Goal: Information Seeking & Learning: Compare options

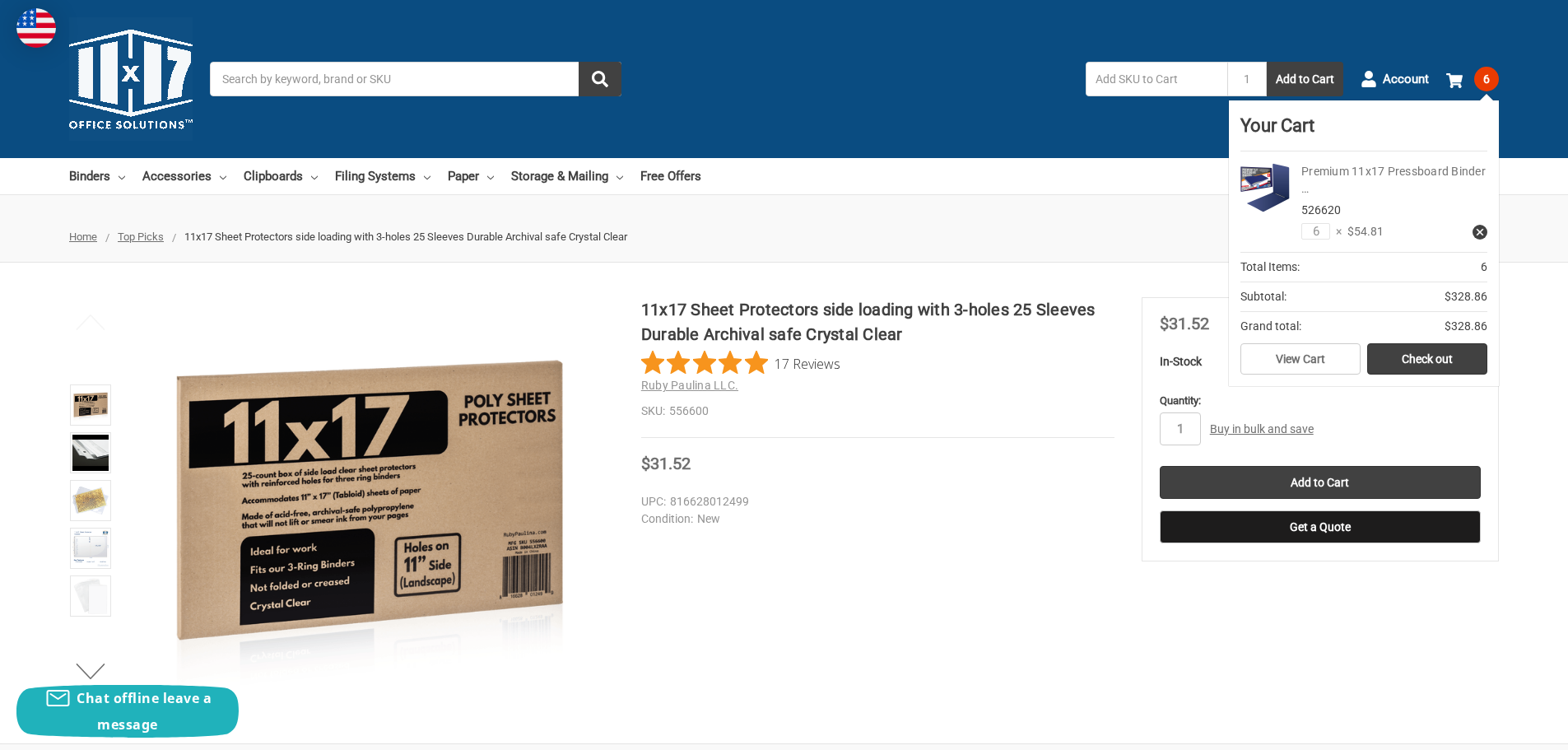
click at [1314, 170] on link "Premium 11x17 Pressboard Binder …" at bounding box center [1393, 180] width 184 height 30
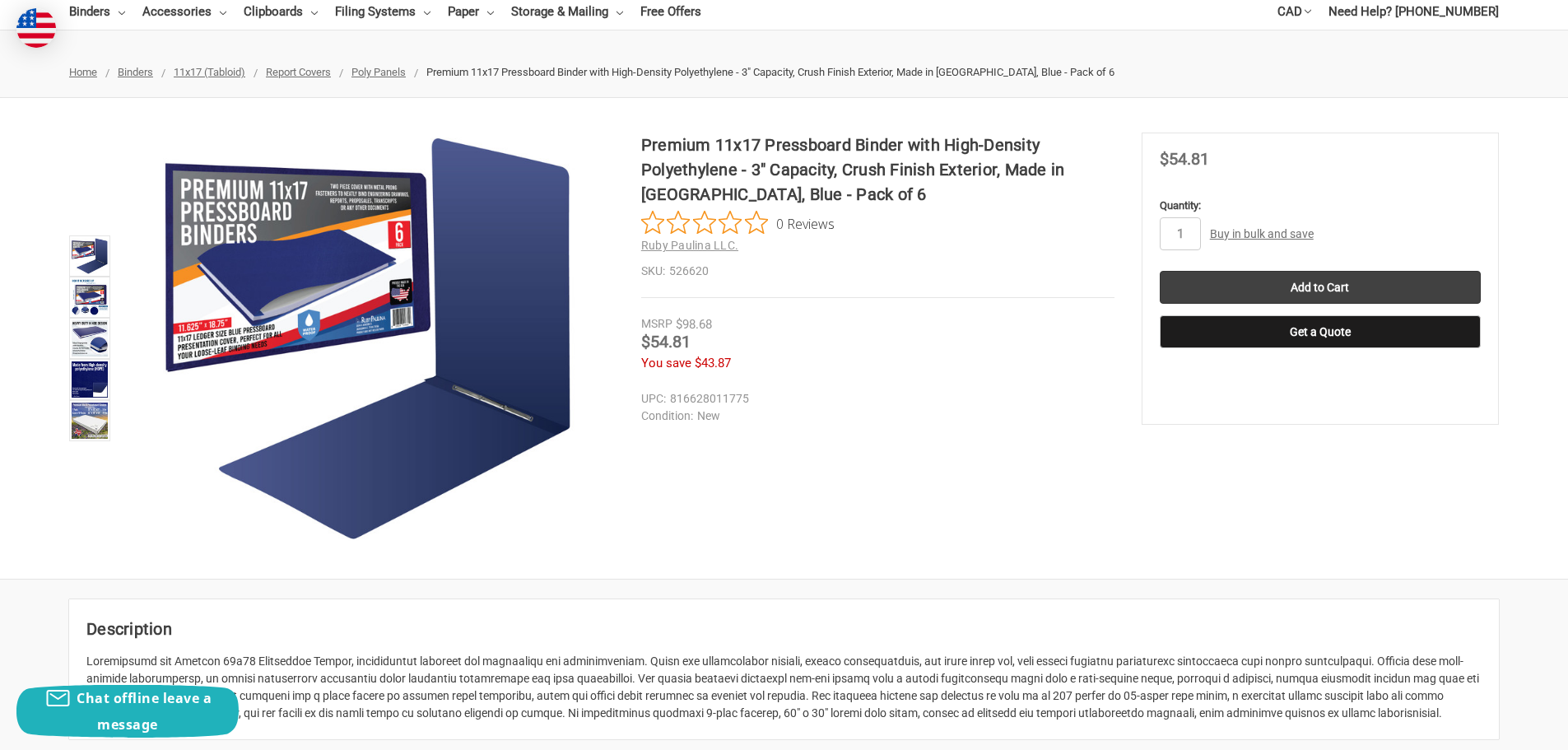
click at [1283, 233] on link "Buy in bulk and save" at bounding box center [1262, 233] width 103 height 13
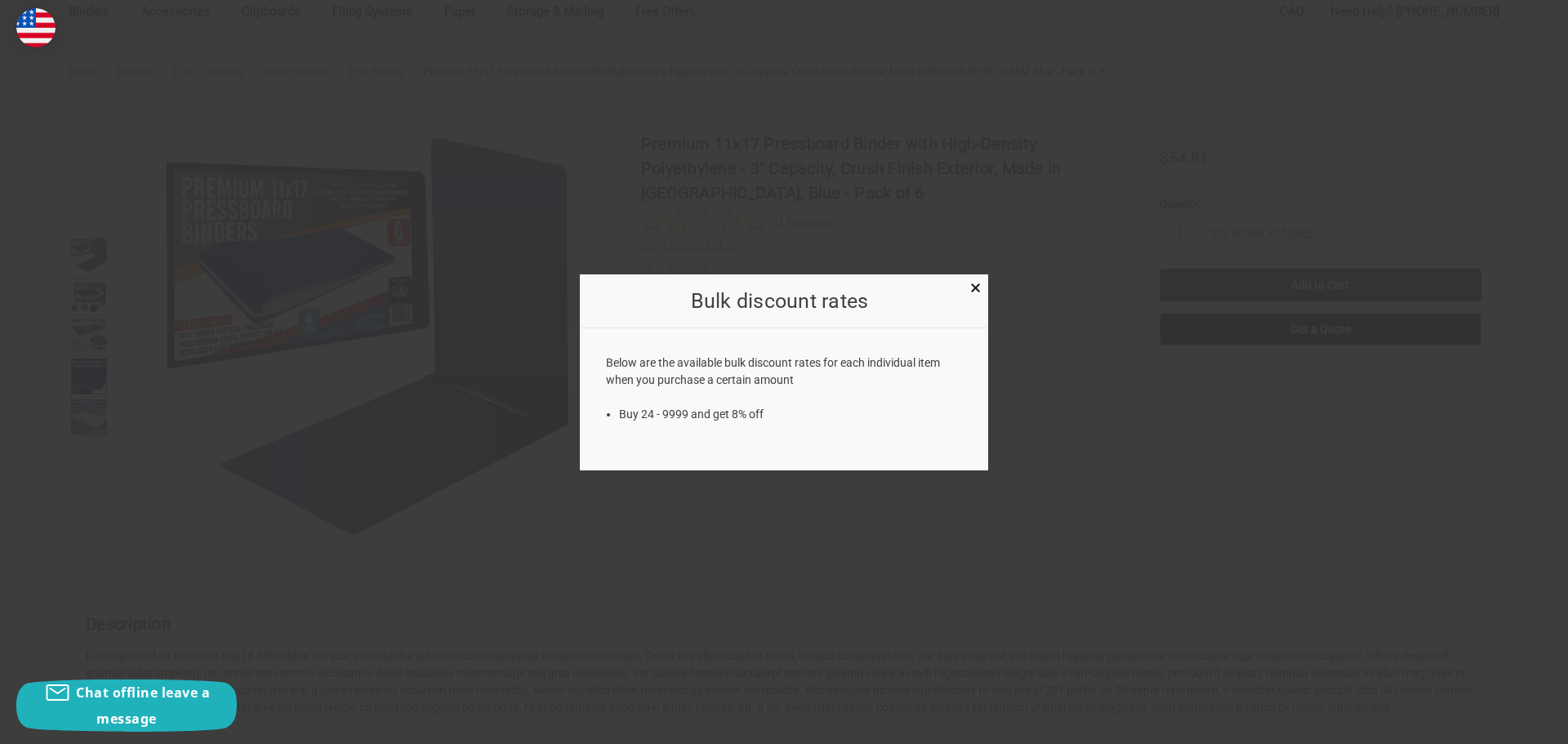
click at [963, 292] on div "Bulk discount rates ×" at bounding box center [784, 302] width 408 height 55
click at [974, 285] on span "×" at bounding box center [975, 287] width 11 height 24
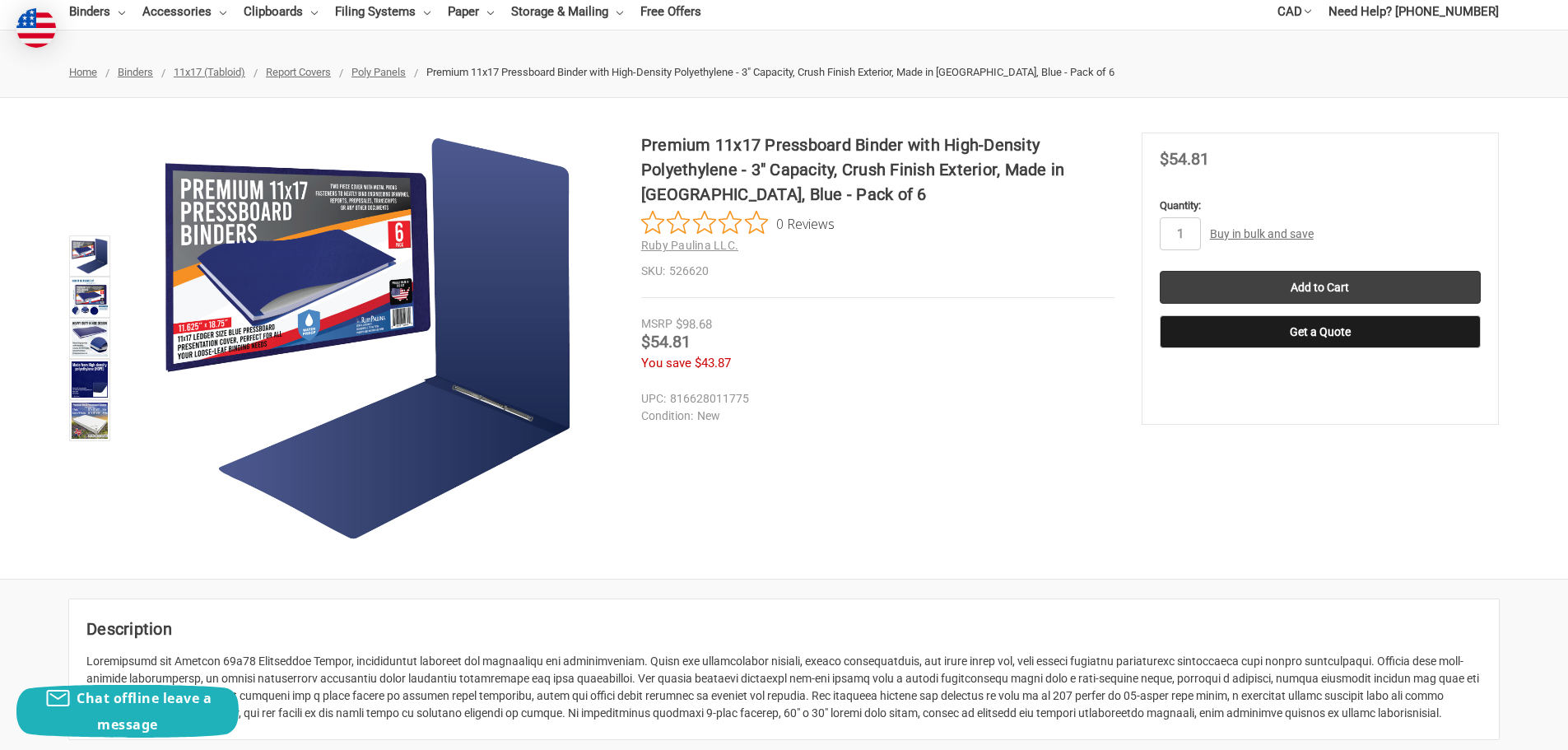
scroll to position [82, 0]
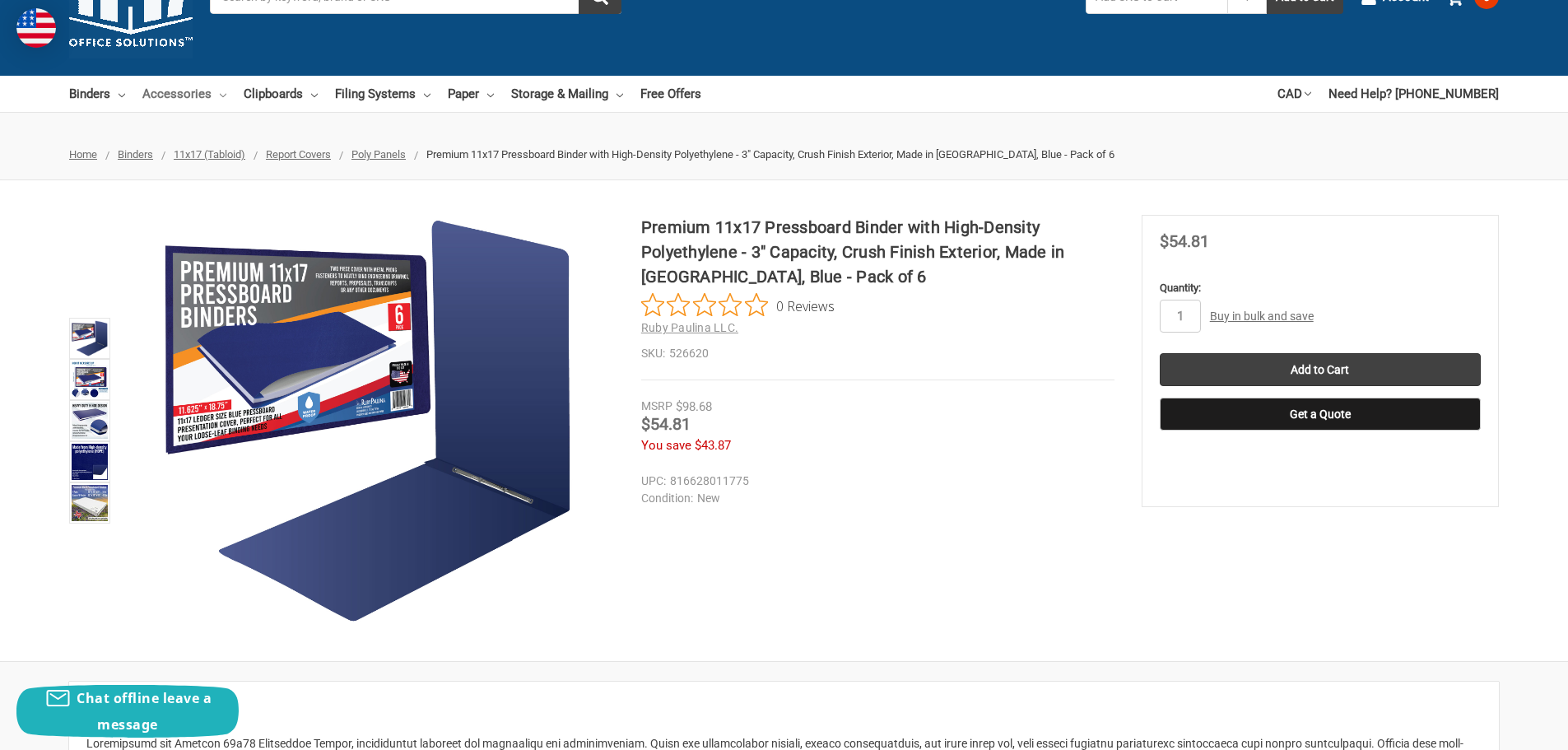
click at [192, 92] on link "Accessories" at bounding box center [184, 94] width 84 height 37
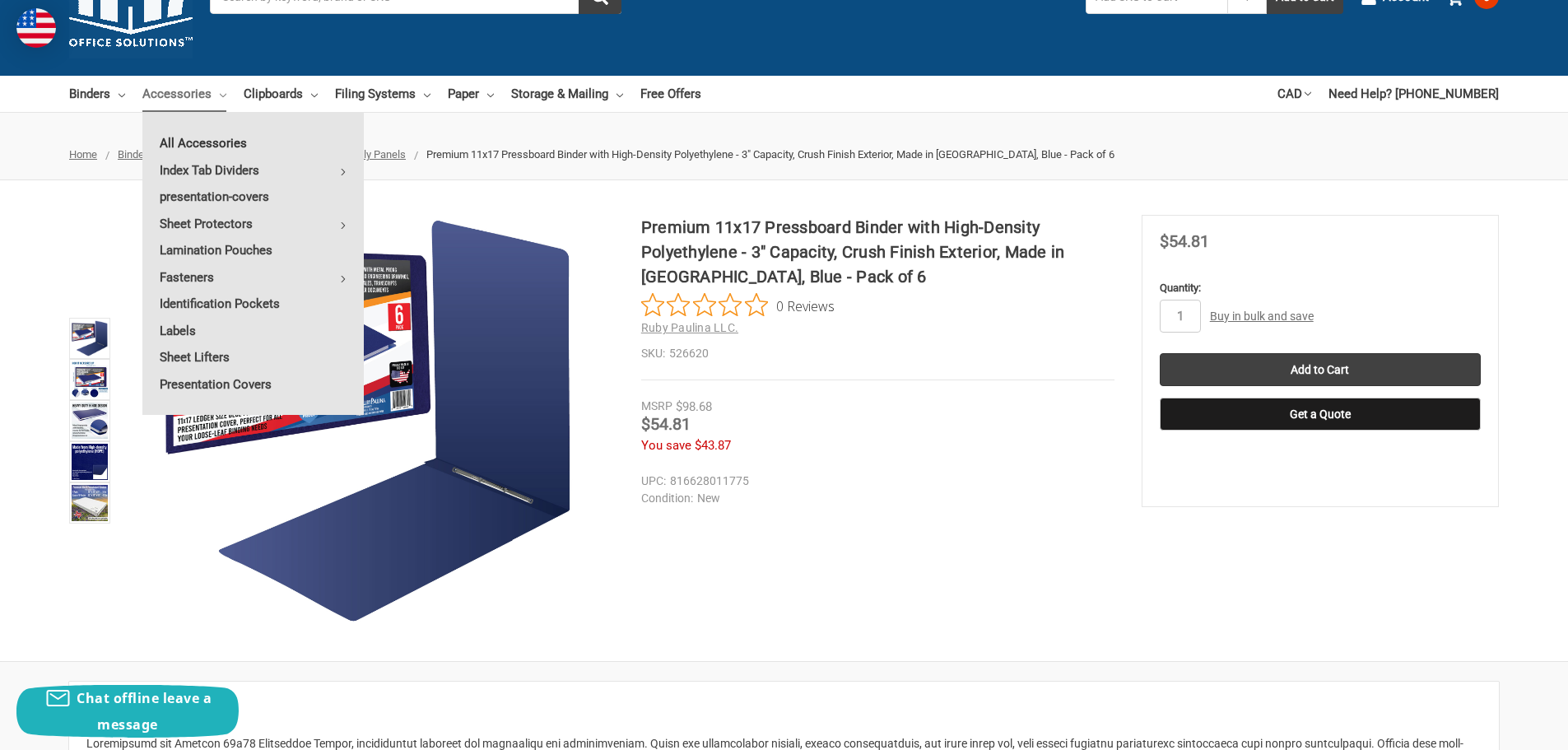
click at [224, 144] on link "All Accessories" at bounding box center [253, 143] width 222 height 27
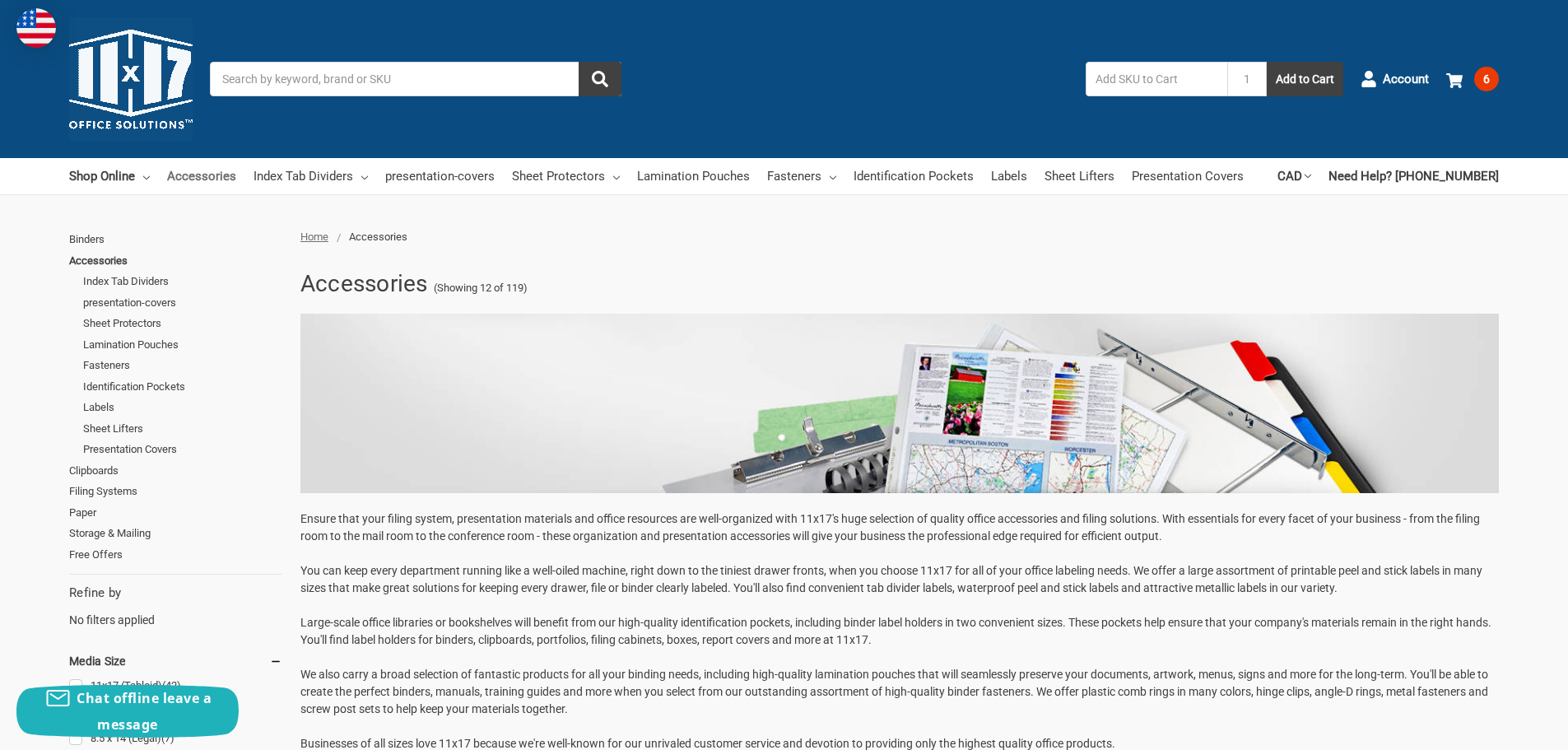
click at [206, 183] on link "Accessories" at bounding box center [202, 175] width 69 height 37
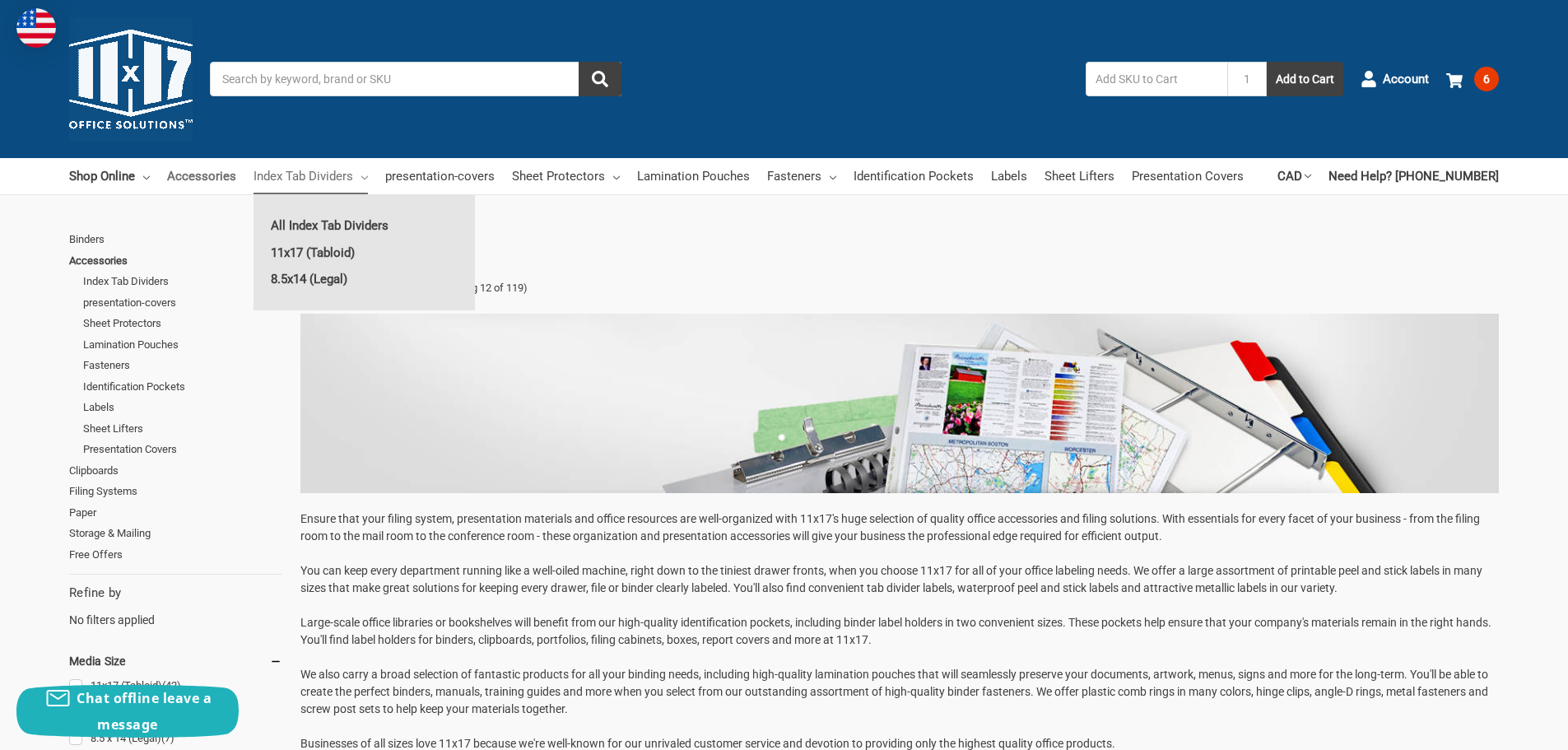
click at [192, 179] on link "Accessories" at bounding box center [202, 175] width 69 height 37
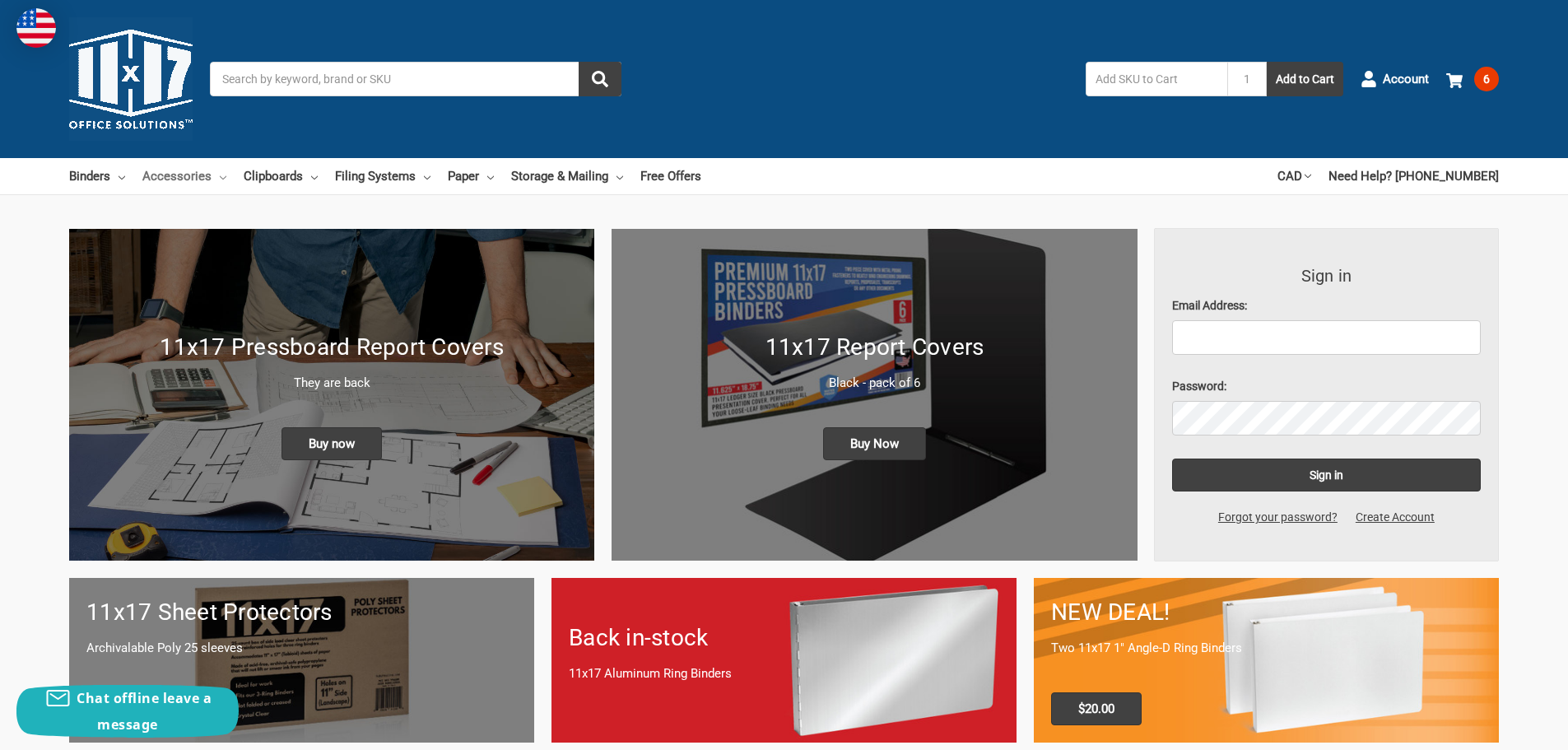
click at [194, 180] on link "Accessories" at bounding box center [184, 175] width 84 height 37
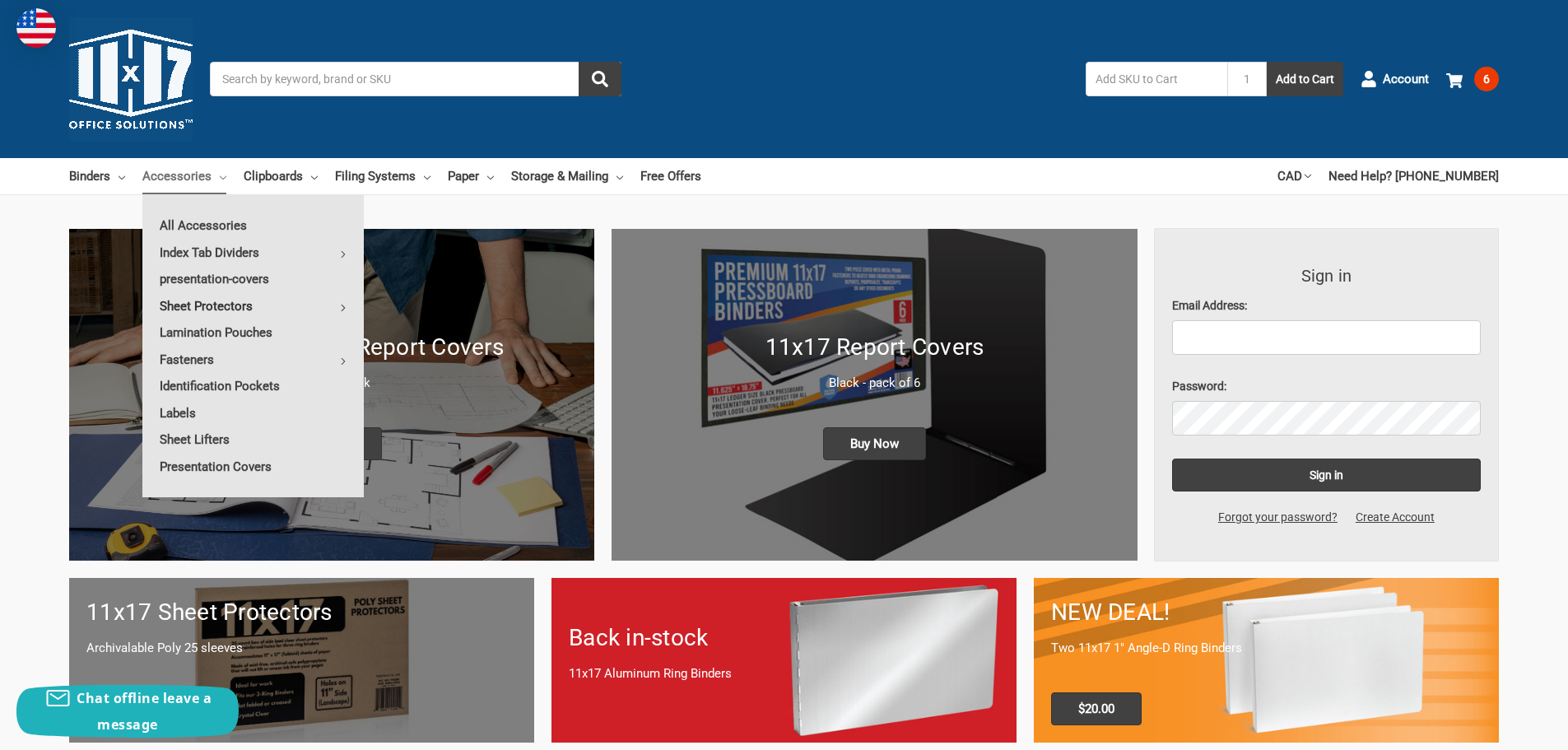
click at [245, 305] on link "Sheet Protectors" at bounding box center [253, 306] width 222 height 27
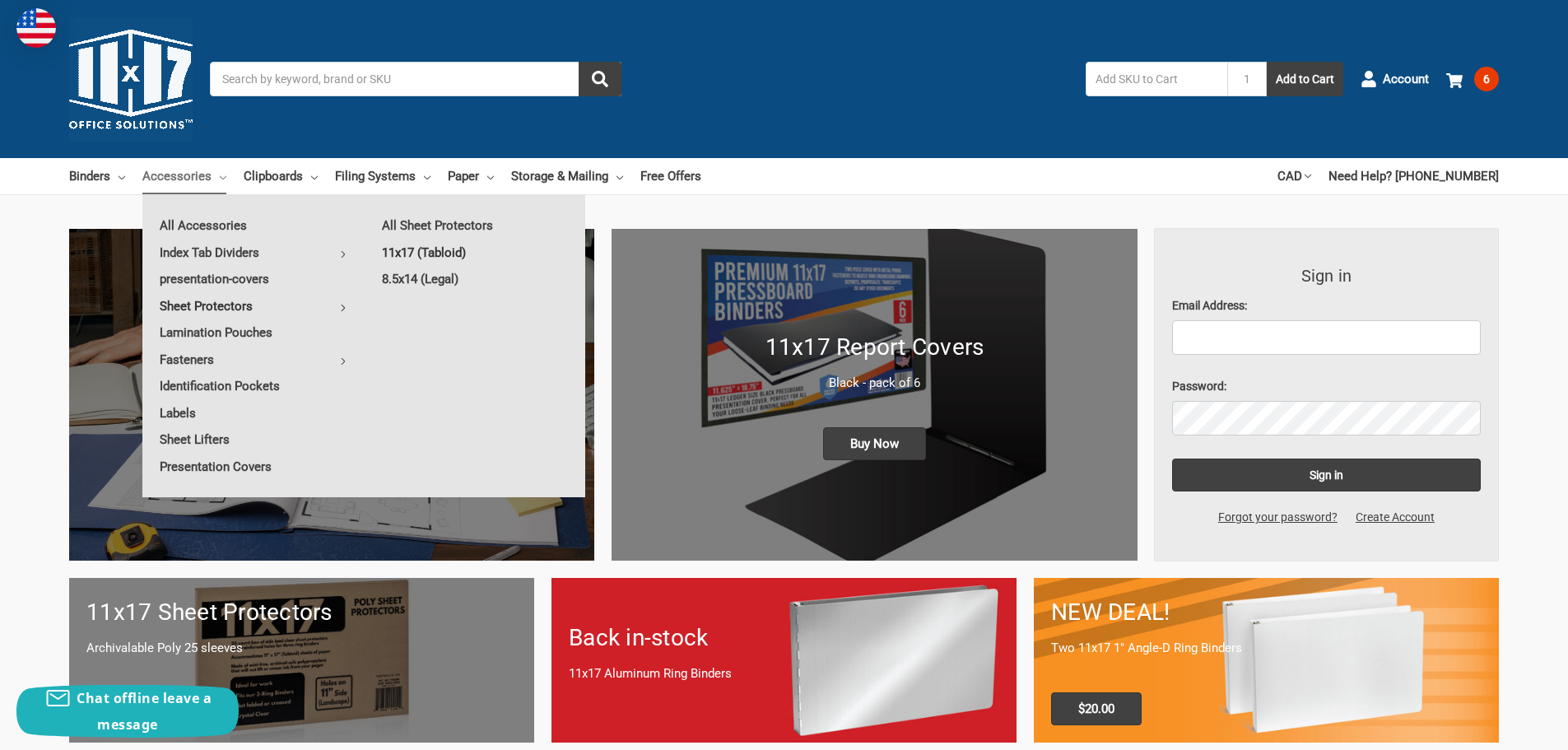
click at [443, 252] on link "11x17 (Tabloid)" at bounding box center [475, 253] width 221 height 27
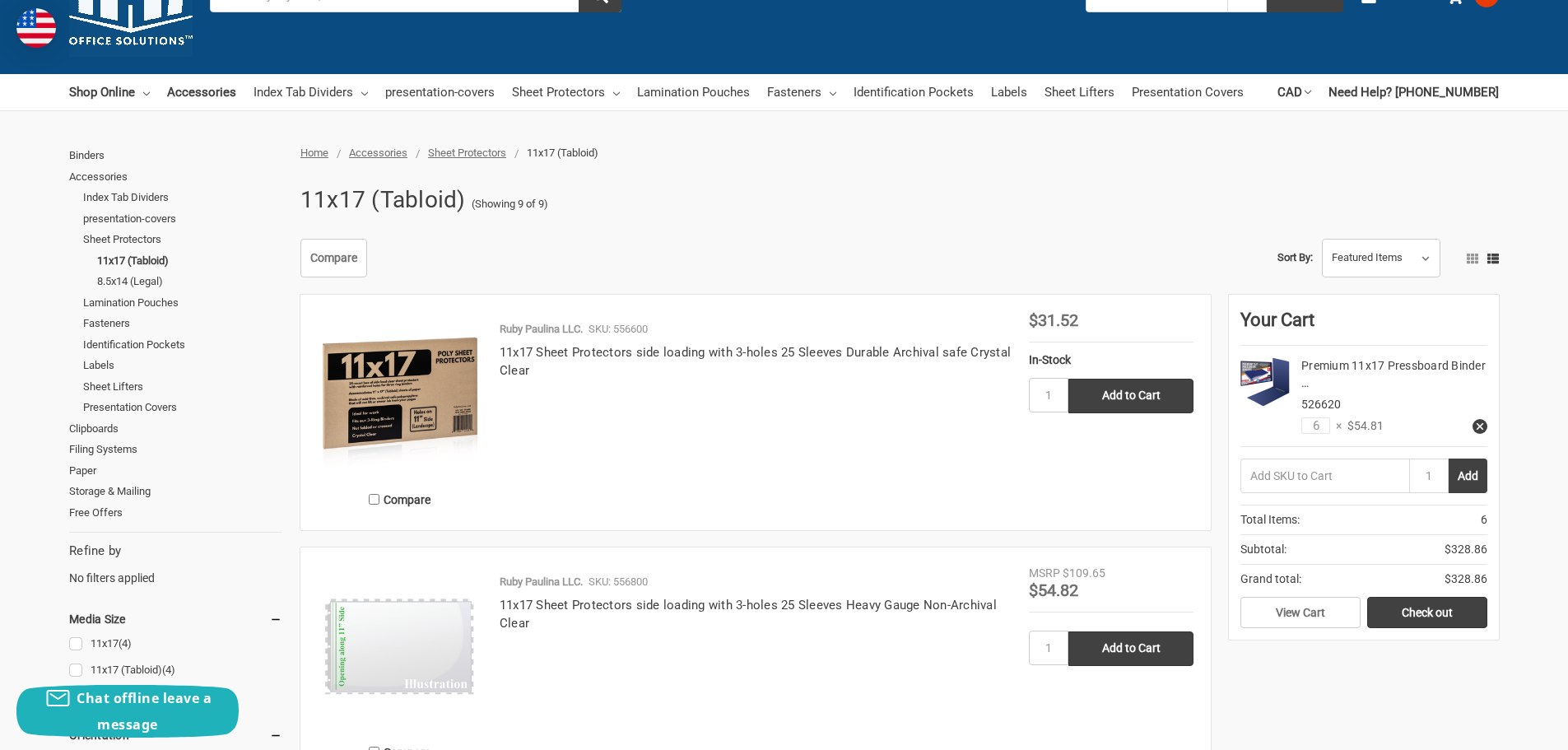
scroll to position [82, 0]
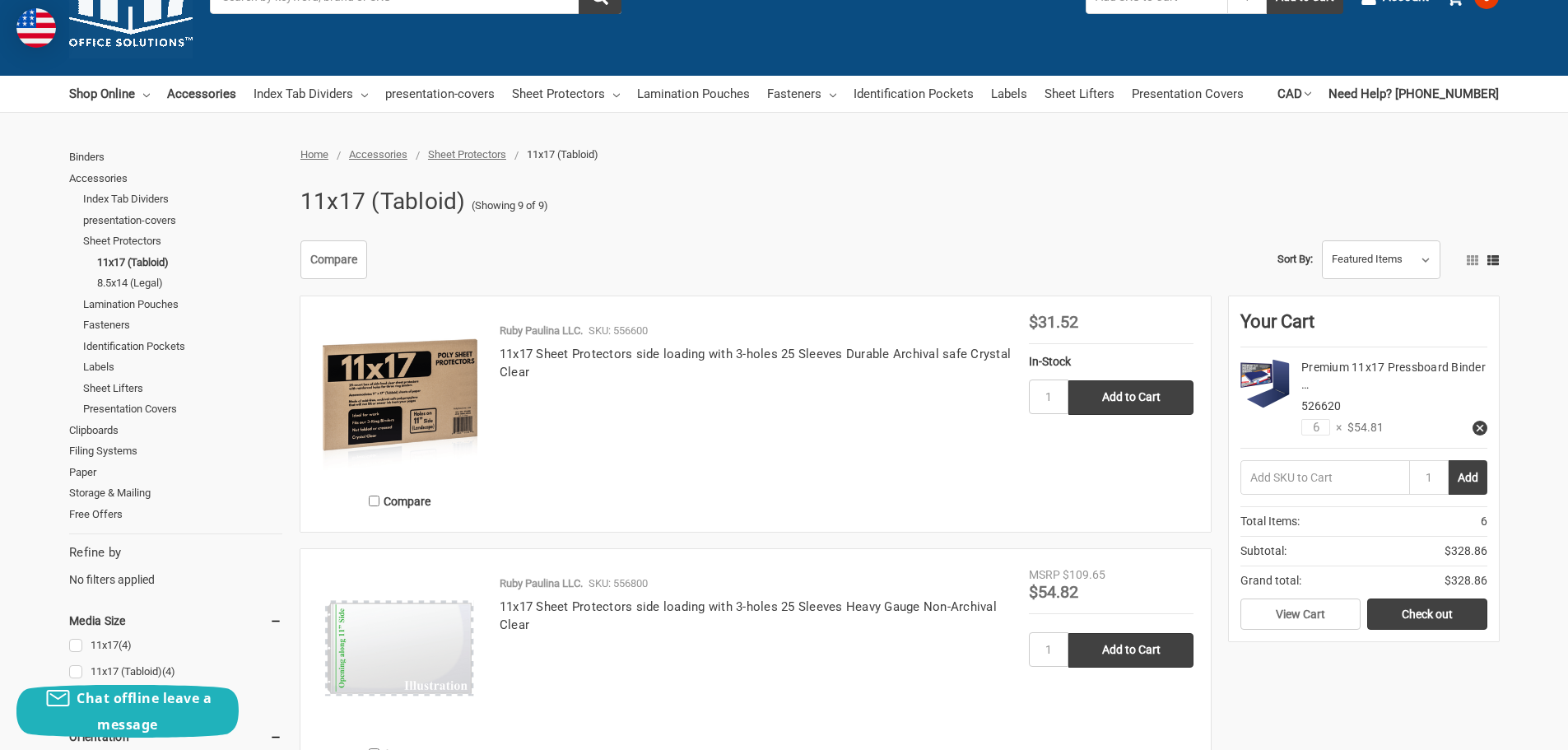
click at [422, 391] on img at bounding box center [400, 395] width 165 height 165
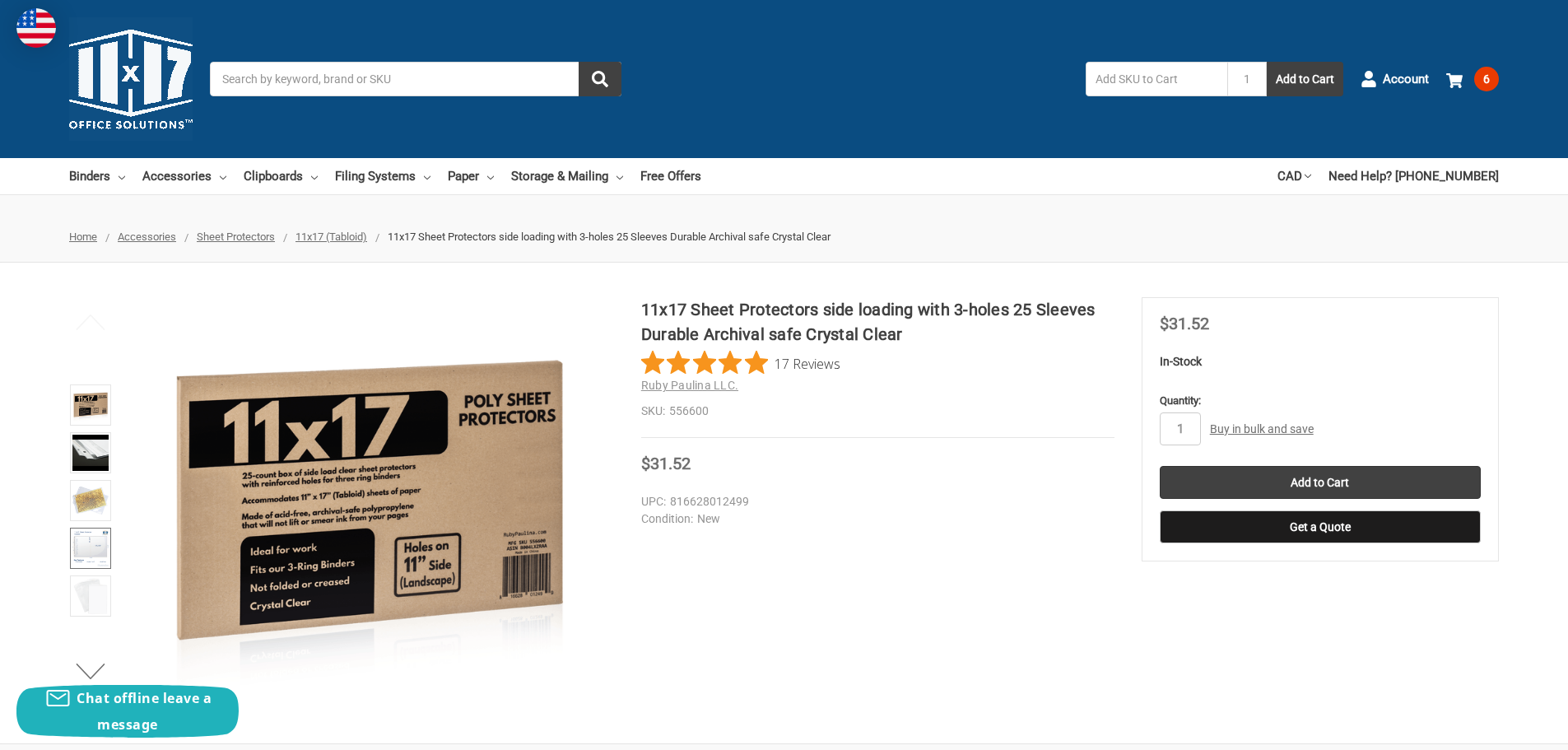
click at [85, 542] on img at bounding box center [90, 548] width 37 height 37
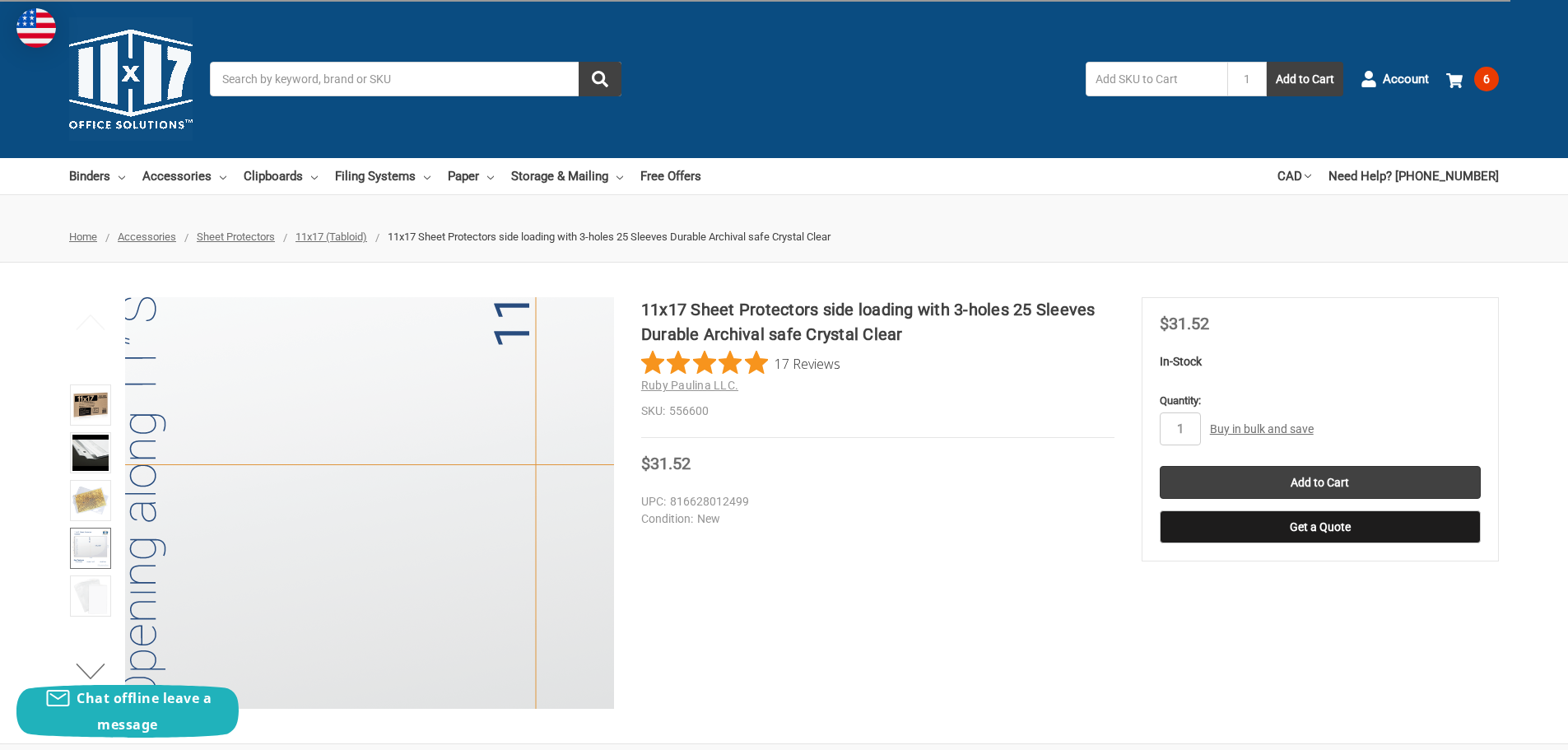
click at [224, 494] on img at bounding box center [535, 515] width 1053 height 1054
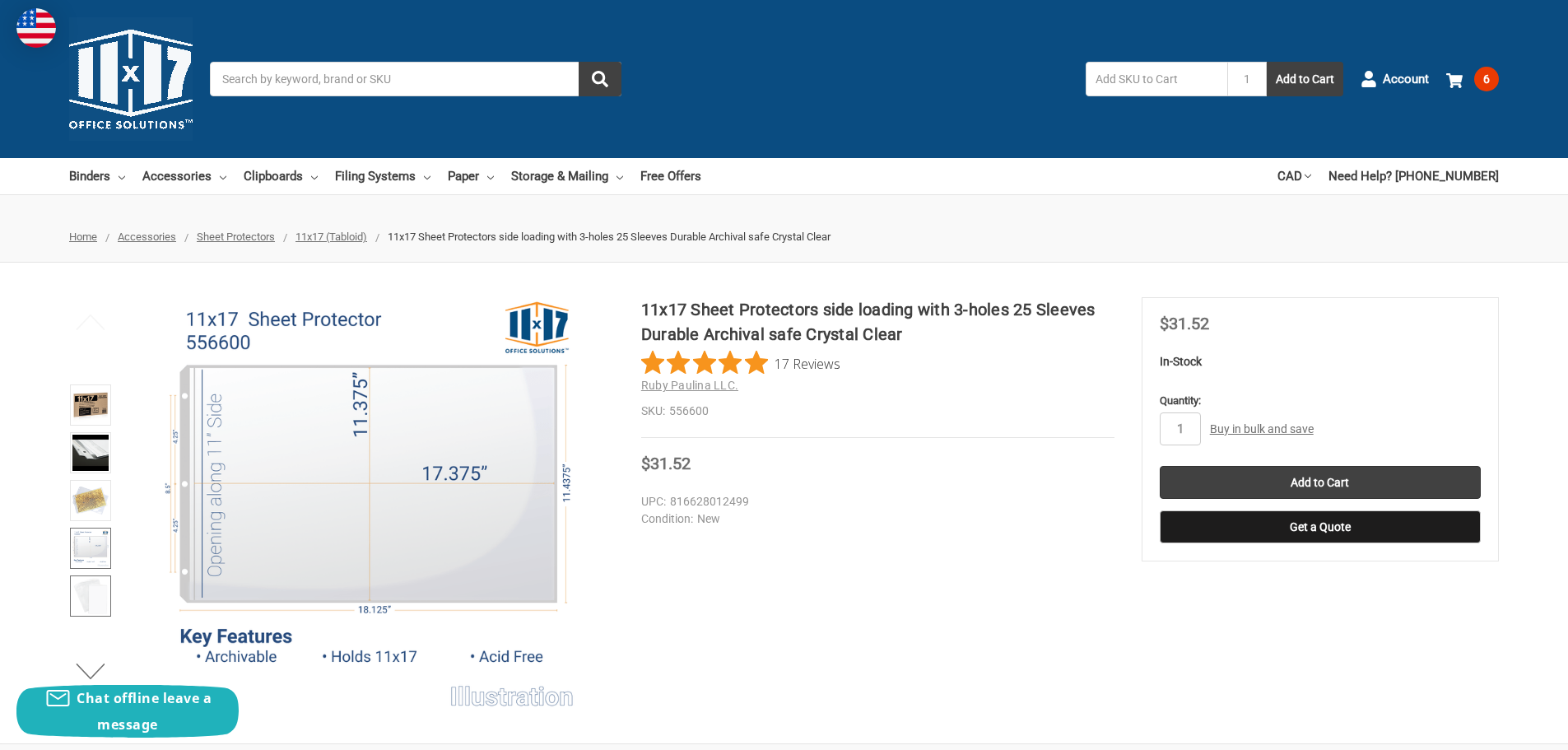
click at [89, 603] on img at bounding box center [90, 596] width 37 height 37
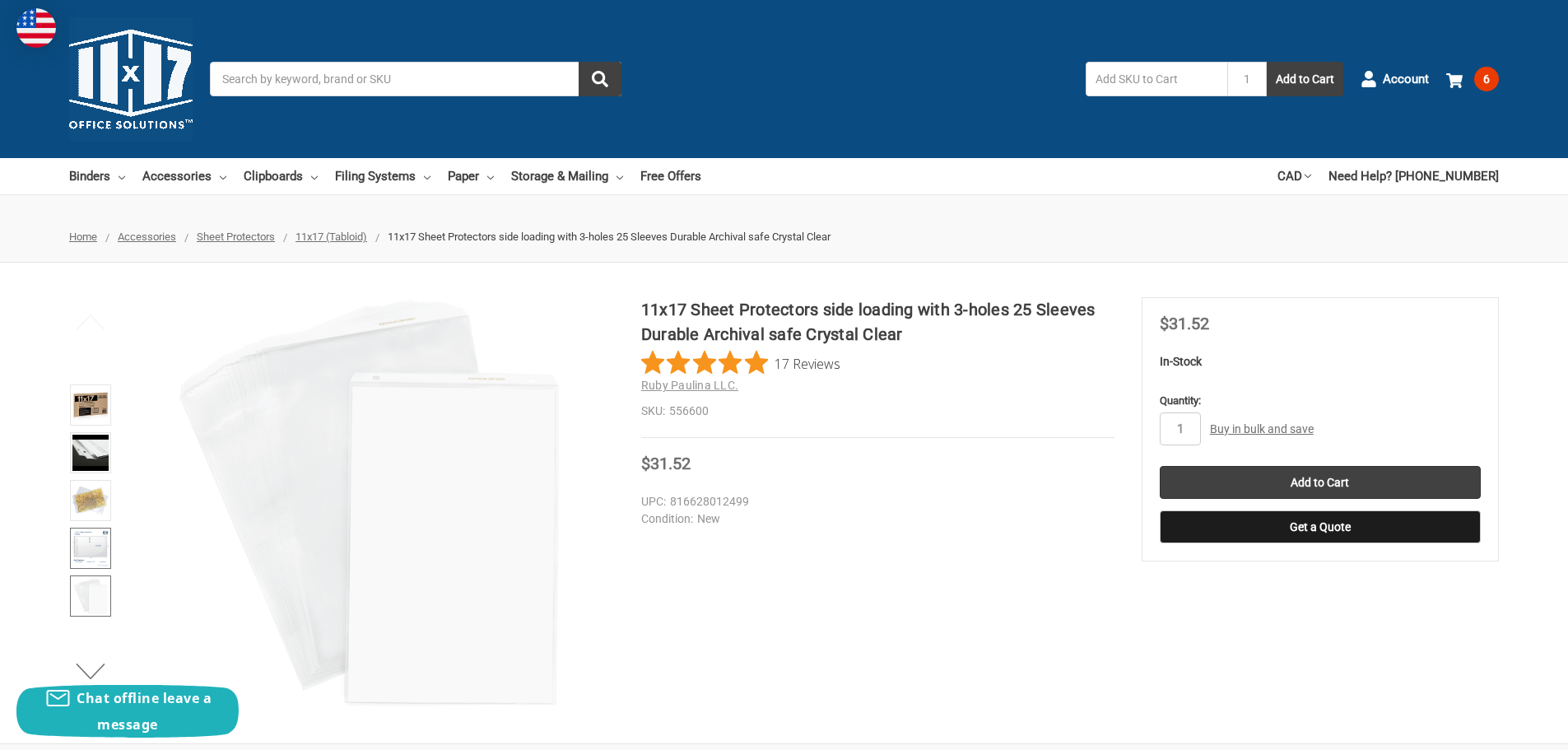
click at [92, 562] on img at bounding box center [90, 548] width 37 height 37
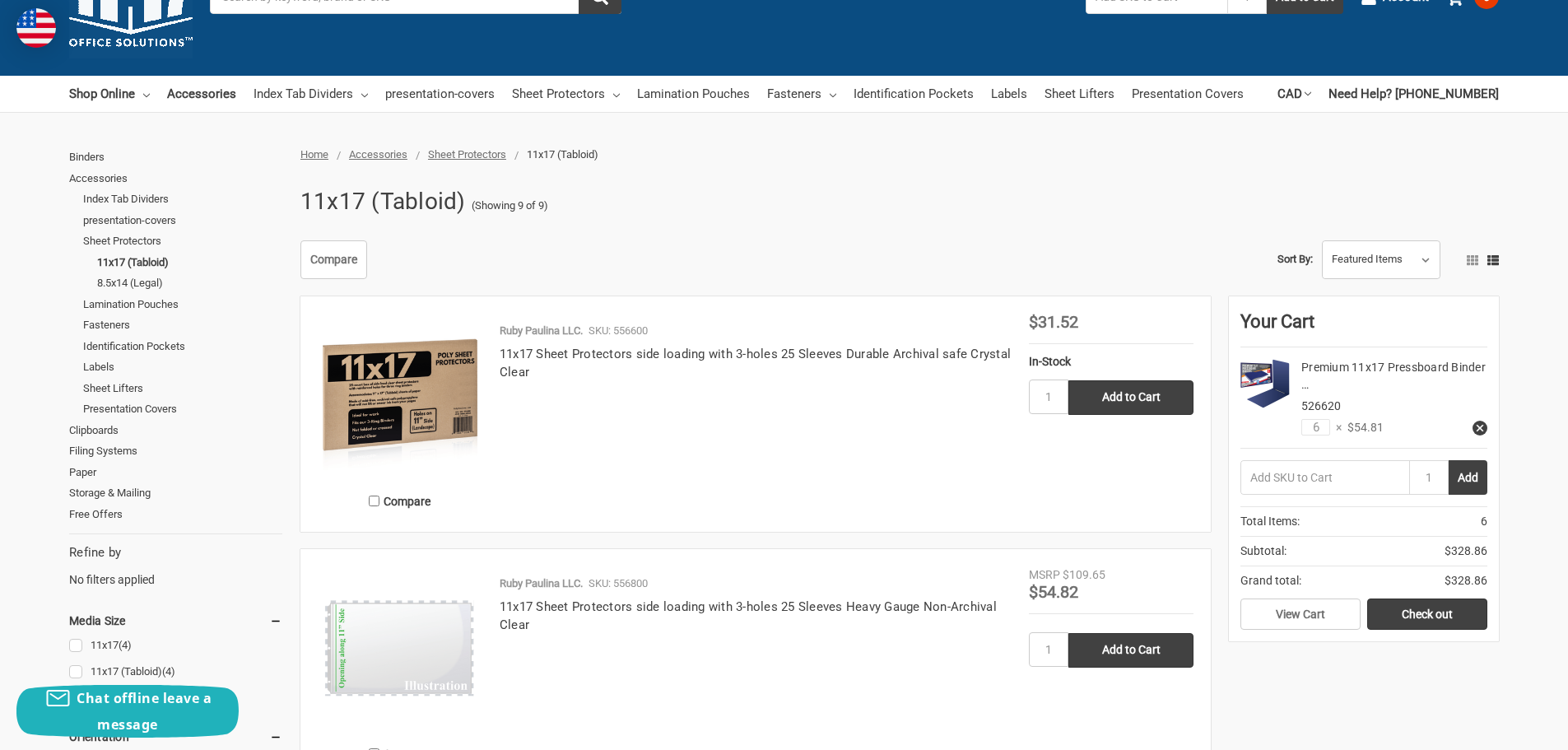
click at [407, 636] on img at bounding box center [400, 648] width 165 height 165
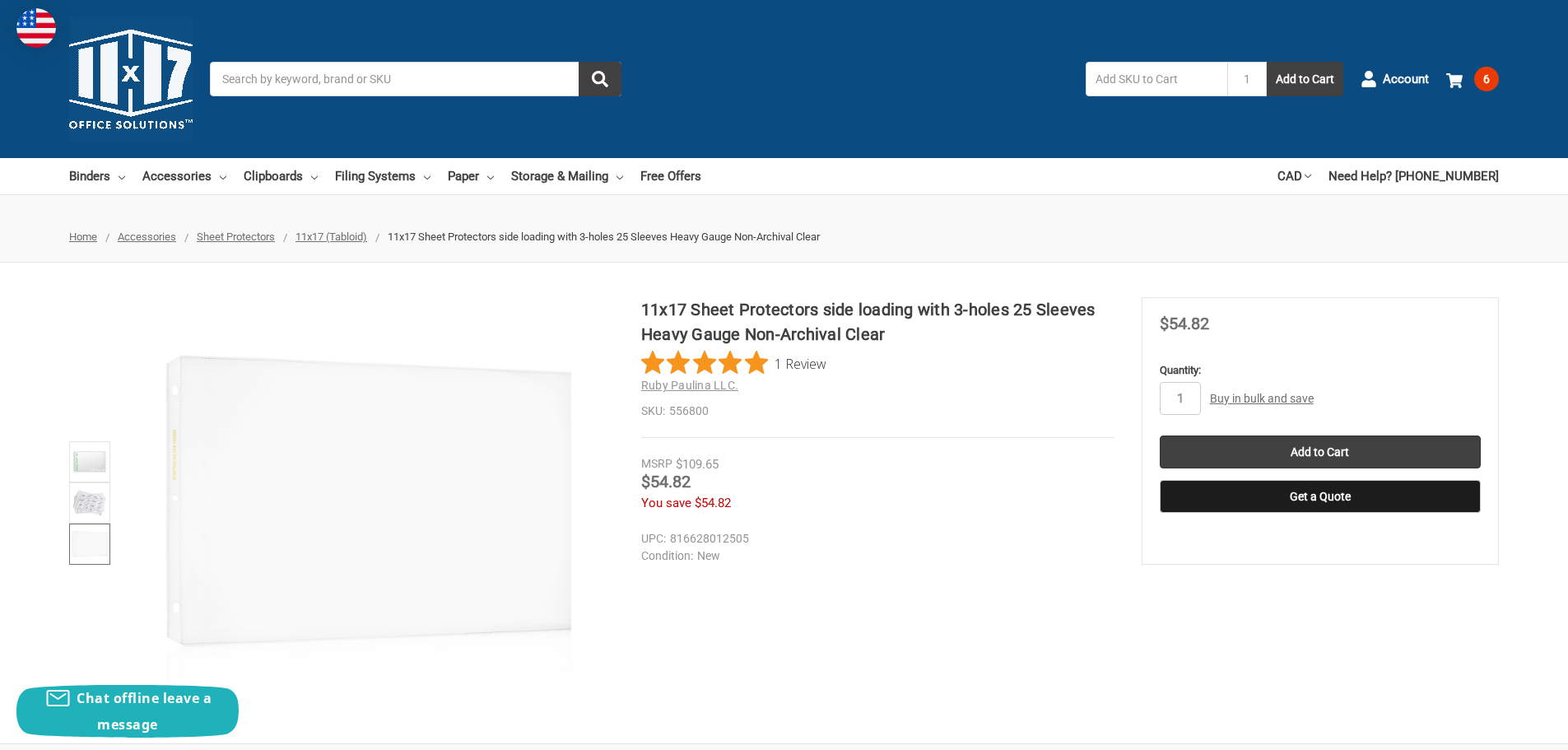
click at [181, 404] on img at bounding box center [369, 503] width 411 height 412
click at [293, 451] on img at bounding box center [369, 503] width 411 height 412
